Goal: Information Seeking & Learning: Learn about a topic

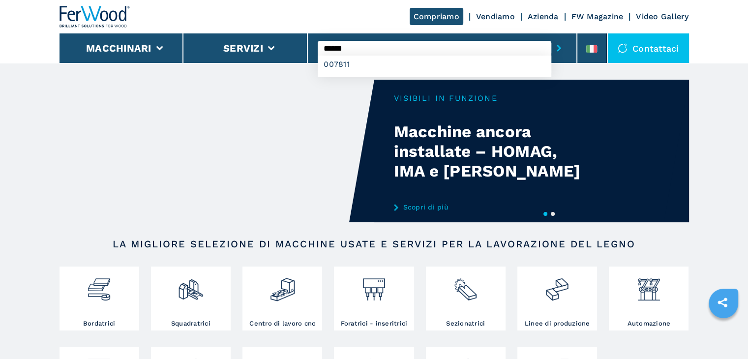
type input "******"
click at [551, 37] on button "submit-button" at bounding box center [558, 48] width 15 height 23
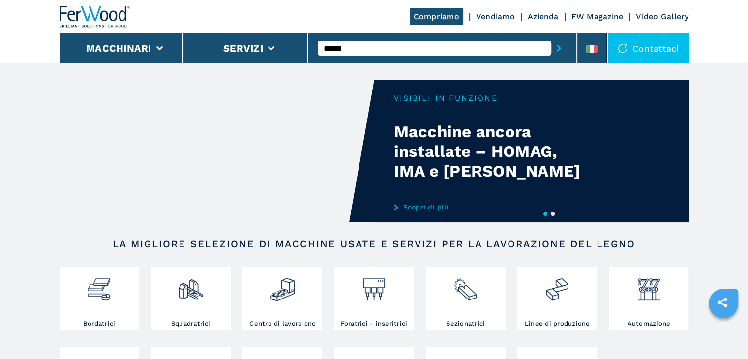
click at [551, 37] on button "submit-button" at bounding box center [558, 48] width 15 height 23
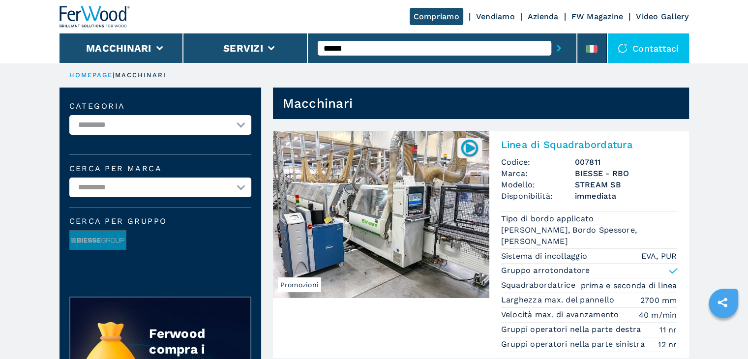
click at [597, 159] on h3 "007811" at bounding box center [626, 161] width 102 height 11
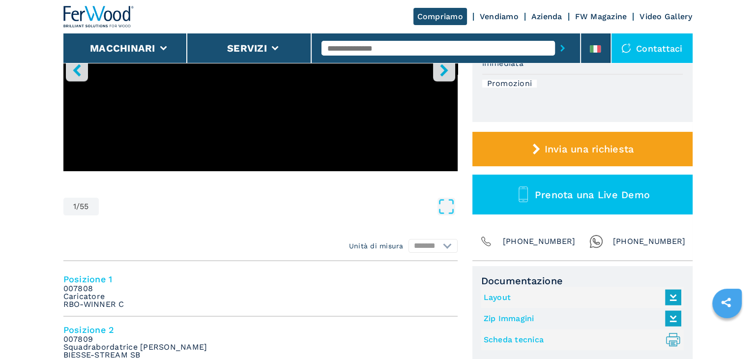
scroll to position [98, 0]
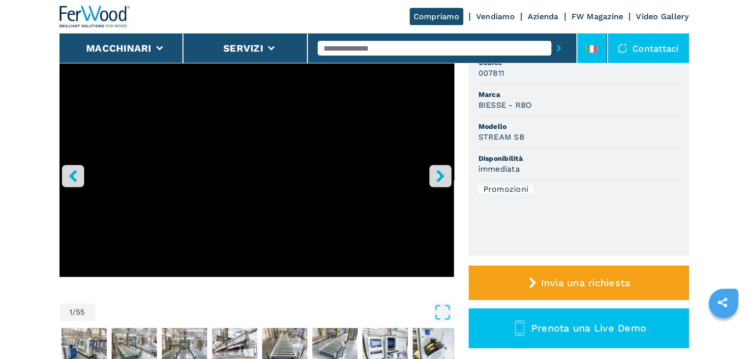
drag, startPoint x: 590, startPoint y: 48, endPoint x: 592, endPoint y: 58, distance: 10.0
click at [590, 48] on icon at bounding box center [591, 48] width 11 height 7
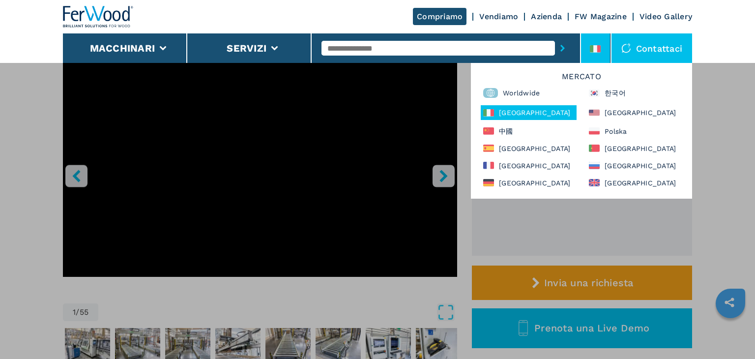
click at [523, 85] on h6 "Mercato" at bounding box center [581, 79] width 211 height 13
click at [522, 88] on div "Worldwide" at bounding box center [529, 93] width 96 height 15
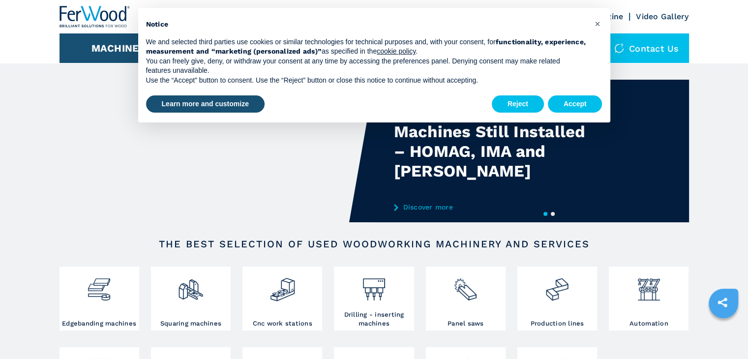
type input "******"
click at [581, 105] on button "Accept" at bounding box center [575, 104] width 55 height 18
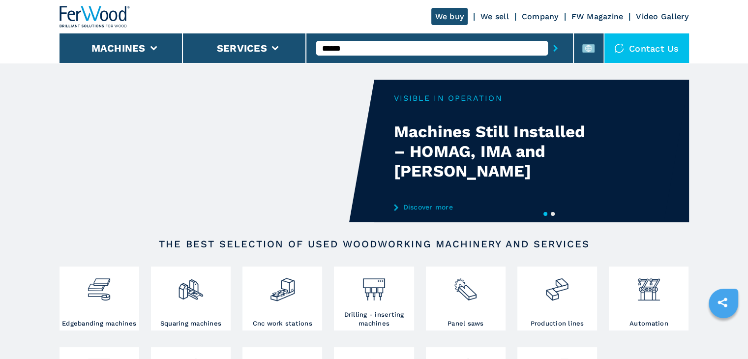
click at [478, 57] on div "******" at bounding box center [439, 48] width 247 height 23
click at [472, 50] on input "******" at bounding box center [432, 48] width 232 height 15
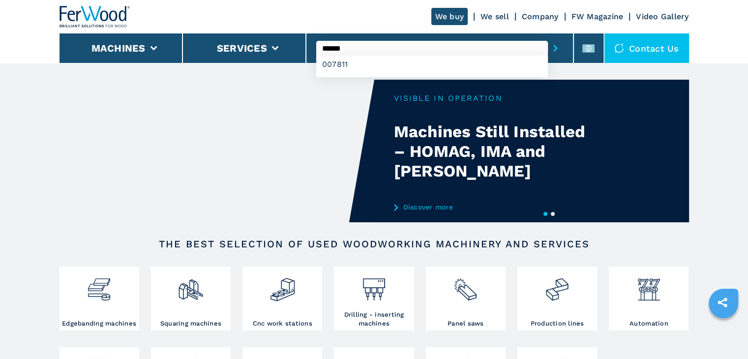
click at [548, 37] on button "submit-button" at bounding box center [555, 48] width 15 height 23
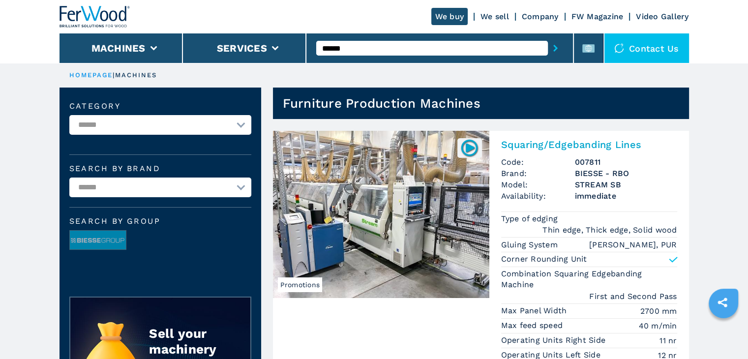
click at [604, 144] on h2 "Squaring/Edgebanding Lines" at bounding box center [589, 145] width 176 height 12
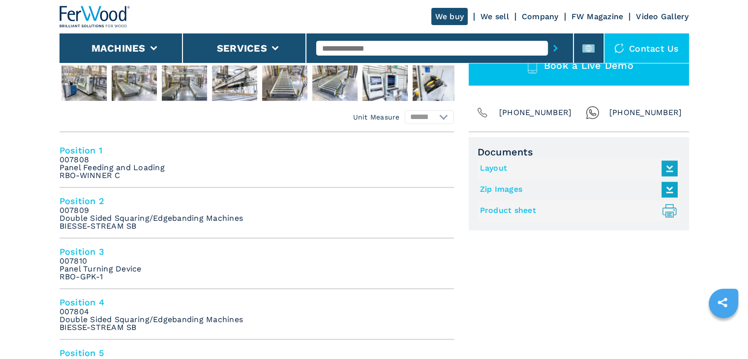
scroll to position [344, 0]
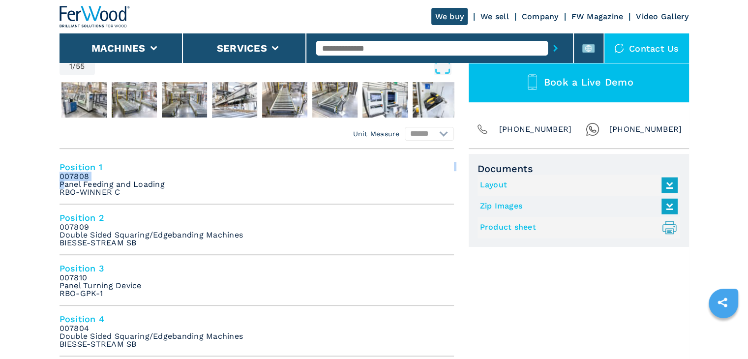
drag, startPoint x: 182, startPoint y: 184, endPoint x: 64, endPoint y: 186, distance: 118.5
click at [64, 186] on li "Position 1 007808 Panel Feeding and Loading RBO-WINNER C" at bounding box center [256, 179] width 394 height 51
click at [194, 206] on li "Position 2 007809 Double Sided Squaring/Edgebanding Machines BIESSE-STREAM SB" at bounding box center [256, 229] width 394 height 51
drag, startPoint x: 164, startPoint y: 184, endPoint x: 51, endPoint y: 184, distance: 113.1
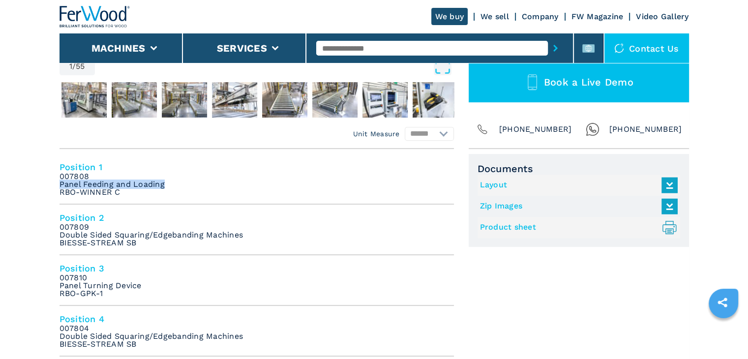
copy em "Panel Feeding and Loading"
click at [245, 232] on li "Position 2 007809 Double Sided Squaring/Edgebanding Machines BIESSE-STREAM SB" at bounding box center [256, 229] width 394 height 51
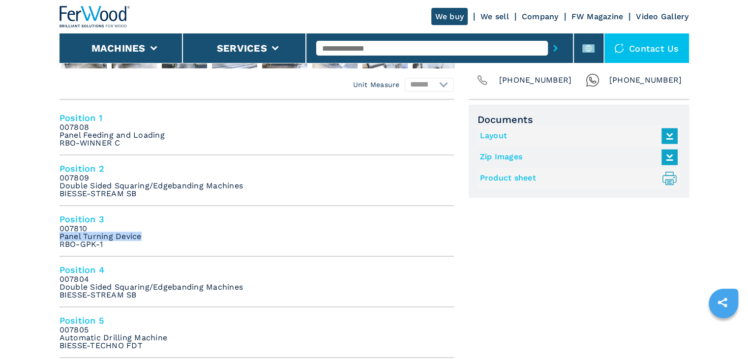
drag, startPoint x: 144, startPoint y: 237, endPoint x: 57, endPoint y: 237, distance: 86.5
copy em "Panel Turning Device"
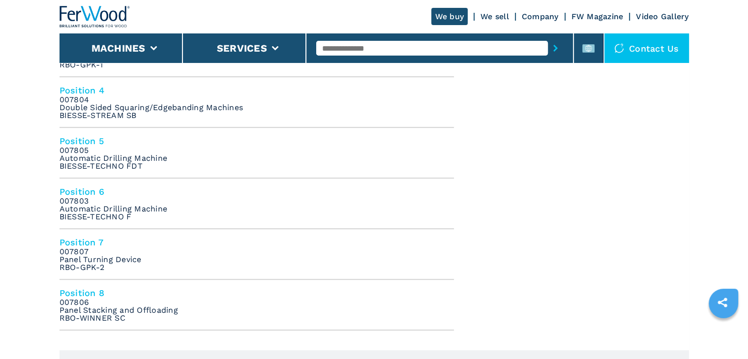
scroll to position [590, 0]
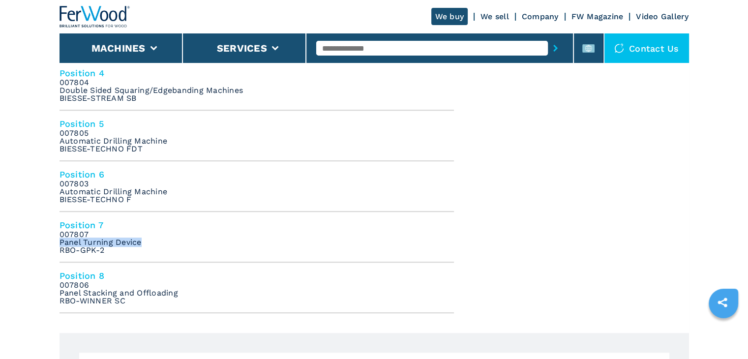
drag, startPoint x: 144, startPoint y: 238, endPoint x: 58, endPoint y: 239, distance: 86.5
copy em "Panel Turning Device"
drag, startPoint x: 151, startPoint y: 278, endPoint x: 168, endPoint y: 287, distance: 18.5
click at [151, 278] on h4 "Position 8" at bounding box center [256, 275] width 394 height 11
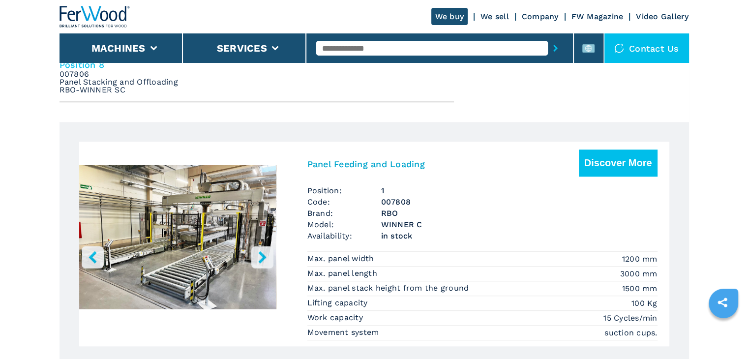
scroll to position [695, 0]
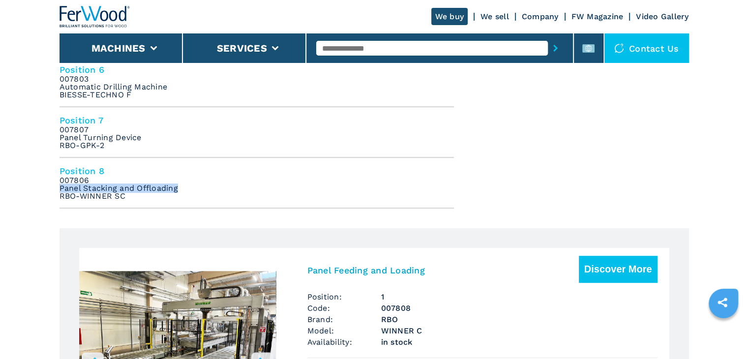
drag, startPoint x: 187, startPoint y: 183, endPoint x: 55, endPoint y: 186, distance: 131.8
copy em "Panel Stacking and Offloading"
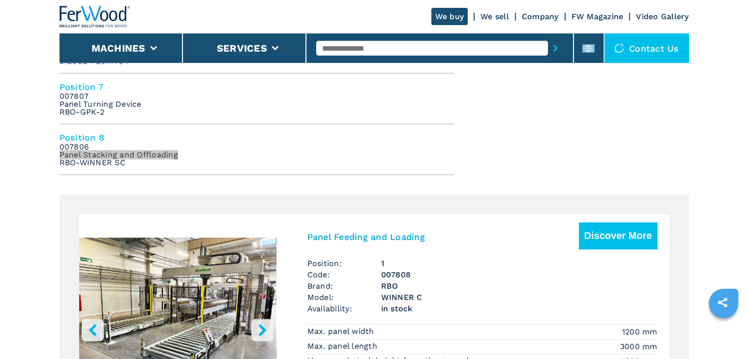
scroll to position [793, 0]
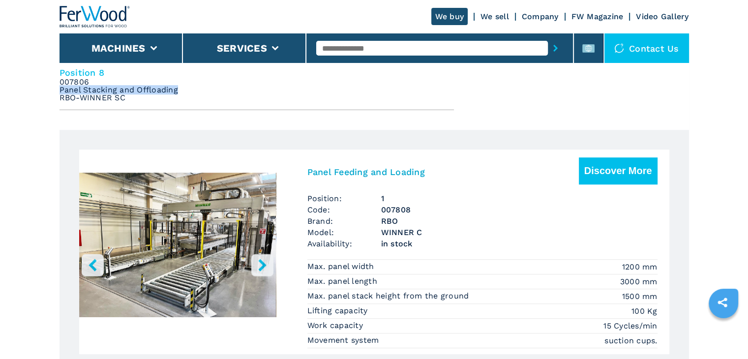
click at [389, 205] on h3 "007808" at bounding box center [519, 209] width 276 height 11
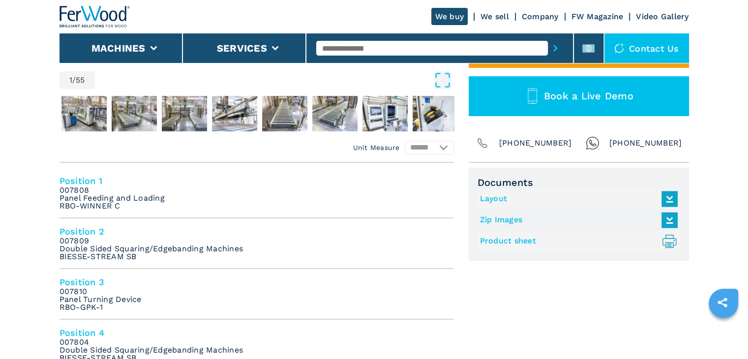
scroll to position [344, 0]
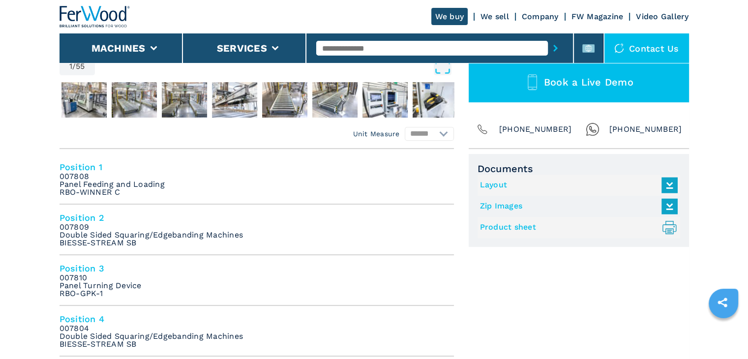
drag, startPoint x: 75, startPoint y: 270, endPoint x: 88, endPoint y: 270, distance: 13.3
click at [75, 270] on h4 "Position 3" at bounding box center [256, 267] width 394 height 11
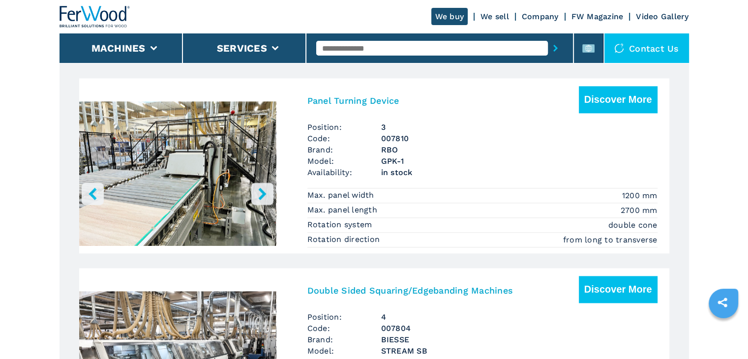
scroll to position [1318, 0]
click at [386, 126] on span "3" at bounding box center [519, 126] width 276 height 11
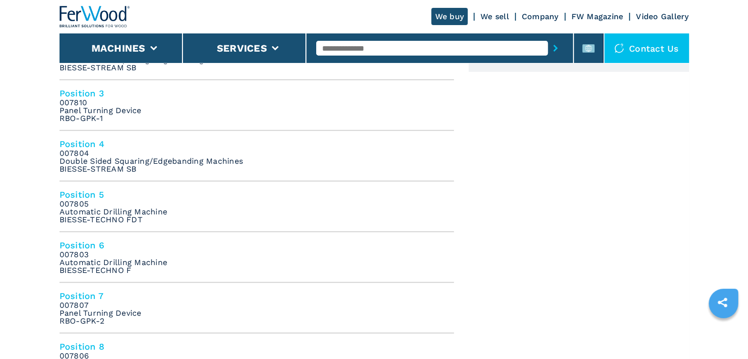
scroll to position [541, 0]
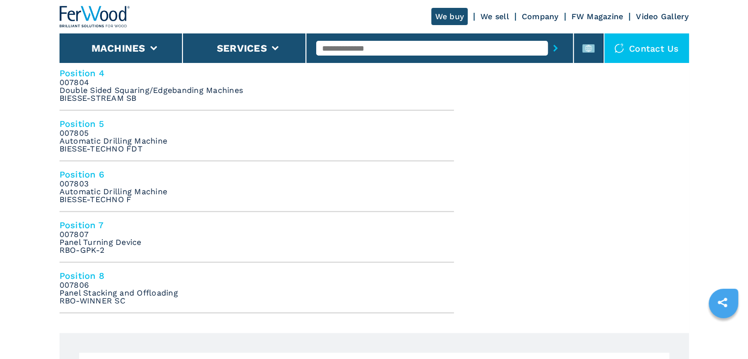
click at [77, 219] on h4 "Position 7" at bounding box center [256, 224] width 394 height 11
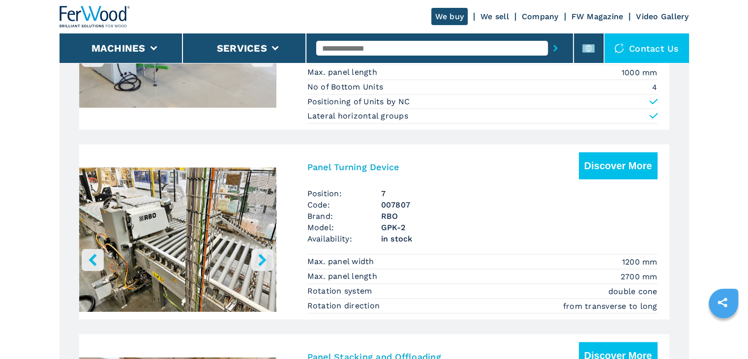
scroll to position [2177, 0]
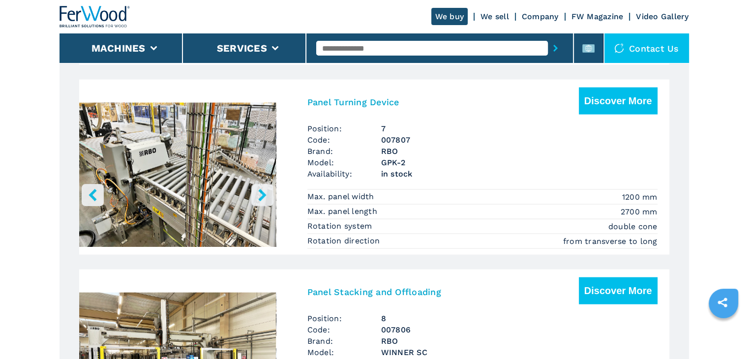
click at [387, 123] on span "7" at bounding box center [519, 128] width 276 height 11
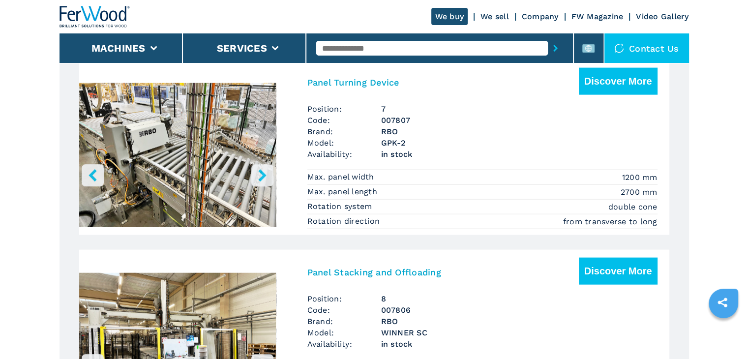
scroll to position [2211, 0]
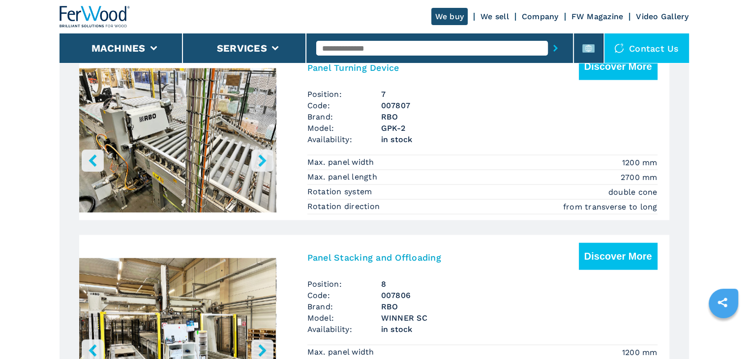
click at [439, 252] on h3 "Panel Stacking and Offloading" at bounding box center [374, 257] width 134 height 11
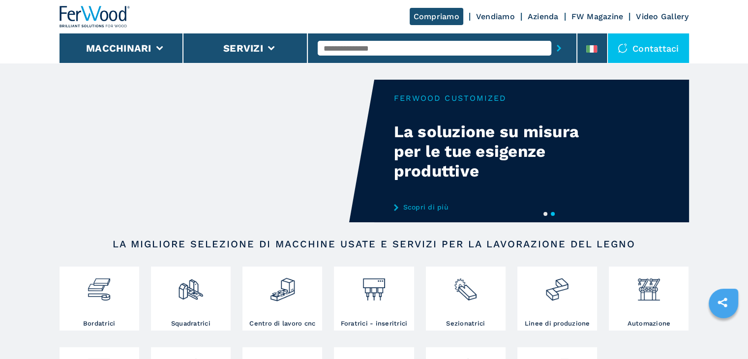
click at [358, 43] on input "text" at bounding box center [434, 48] width 233 height 15
click at [481, 52] on input "text" at bounding box center [434, 48] width 233 height 15
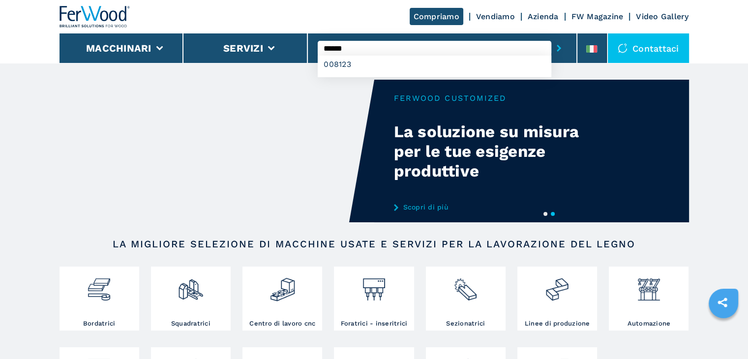
type input "******"
click at [551, 37] on button "submit-button" at bounding box center [558, 48] width 15 height 23
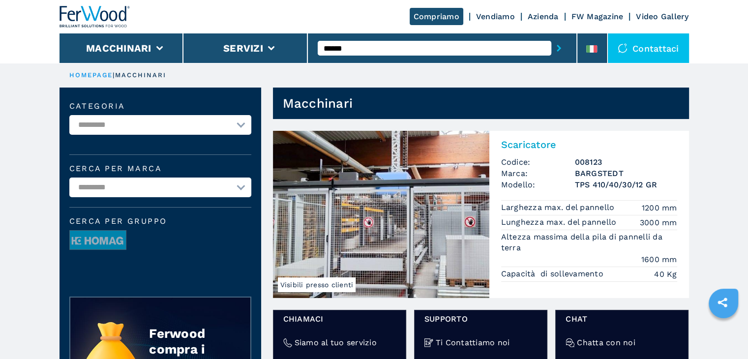
click at [575, 177] on h3 "BARGSTEDT" at bounding box center [626, 173] width 102 height 11
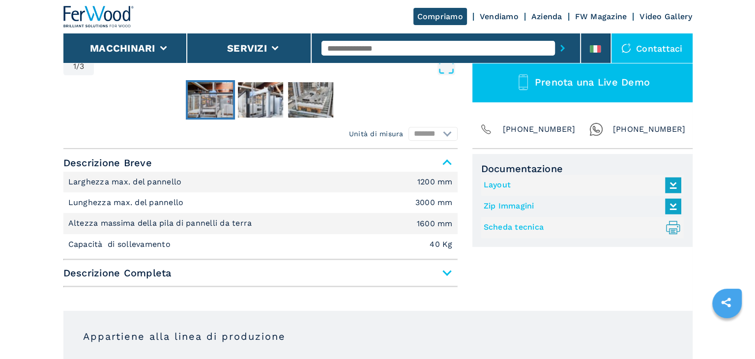
scroll to position [49, 0]
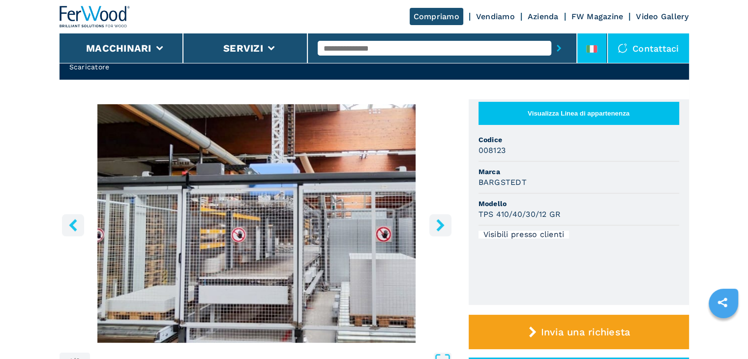
click at [586, 48] on li at bounding box center [591, 47] width 29 height 29
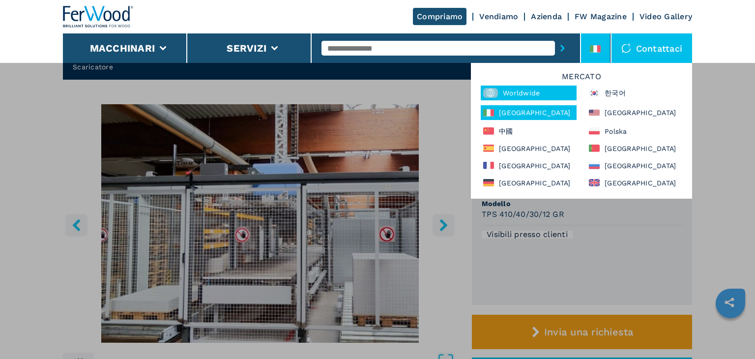
click at [536, 91] on div "Worldwide" at bounding box center [529, 93] width 96 height 15
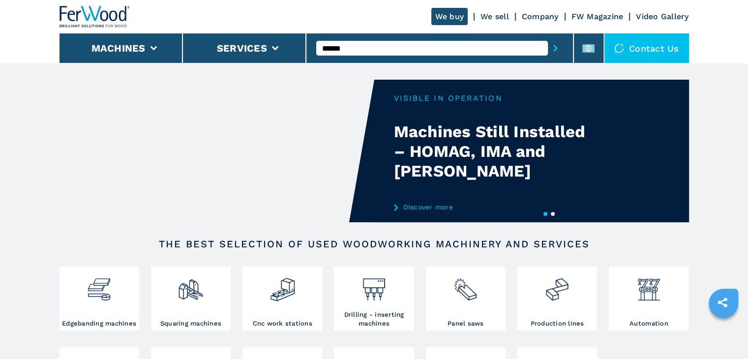
type input "******"
click at [548, 37] on button "submit-button" at bounding box center [555, 48] width 15 height 23
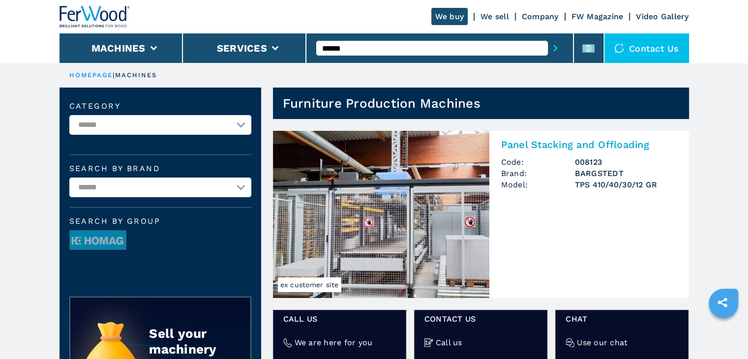
click at [601, 189] on h3 "TPS 410/40/30/12 GR" at bounding box center [626, 184] width 102 height 11
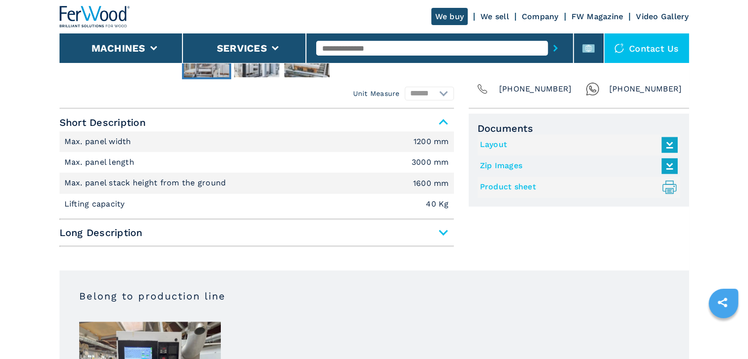
scroll to position [393, 0]
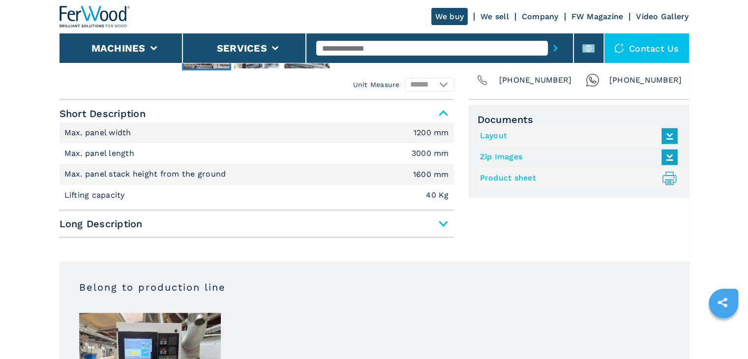
click at [669, 138] on icon at bounding box center [668, 139] width 11 height 6
click at [671, 179] on icon ".prefix__st0{stroke-linecap:round;stroke-linejoin:round}.prefix__st0,.prefix__s…" at bounding box center [669, 178] width 16 height 16
